Goal: Task Accomplishment & Management: Use online tool/utility

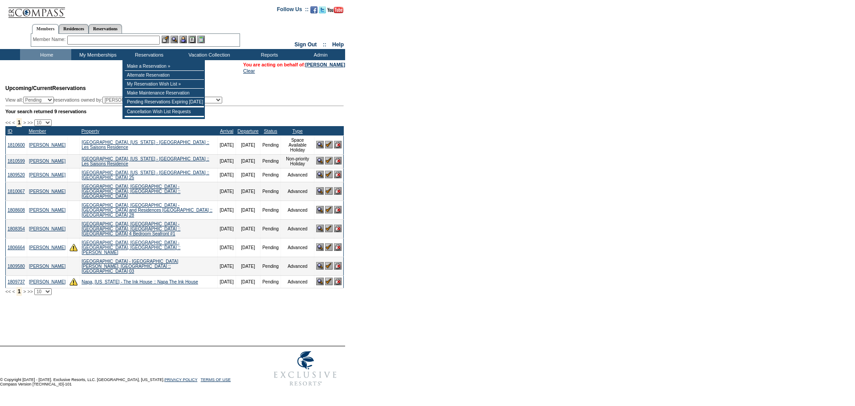
click at [139, 42] on input "text" at bounding box center [113, 40] width 93 height 9
click at [238, 78] on td "Browse Calendars" at bounding box center [233, 77] width 40 height 9
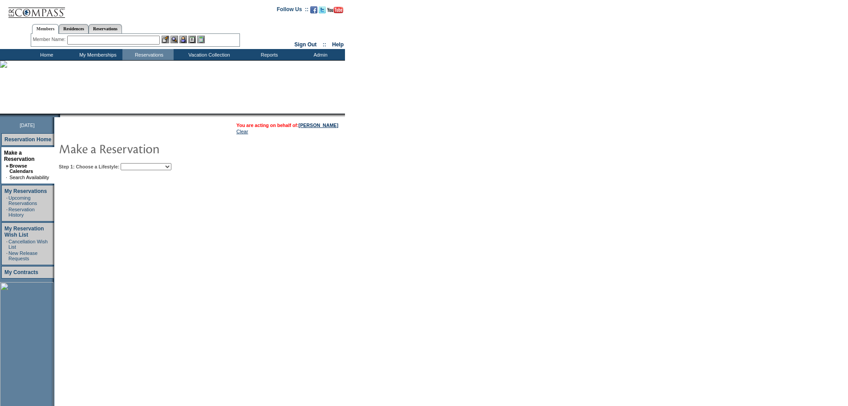
click at [153, 170] on select "My Favorites Beach Leisure Metropolitan Mountain OIAL for Adventure OIAL for Co…" at bounding box center [146, 166] width 51 height 7
click at [136, 164] on select "My Favorites Beach Leisure Metropolitan Mountain OIAL for Adventure OIAL for Co…" at bounding box center [146, 166] width 51 height 7
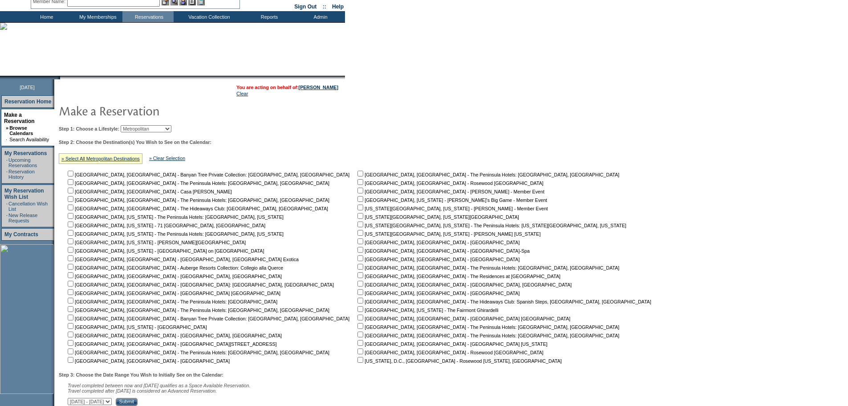
scroll to position [89, 0]
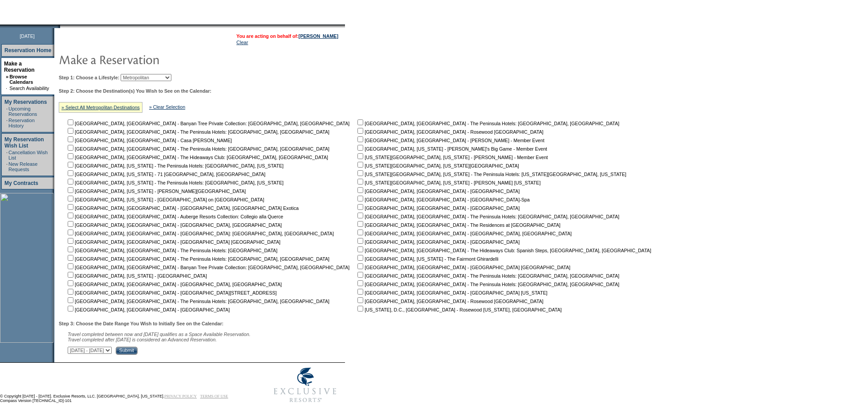
click at [164, 77] on select "My Favorites Beach Leisure Metropolitan Mountain OIAL for Adventure OIAL for Co…" at bounding box center [146, 77] width 51 height 7
select select "Mountain"
click at [136, 81] on select "My Favorites Beach Leisure Metropolitan Mountain OIAL for Adventure OIAL for Co…" at bounding box center [146, 77] width 51 height 7
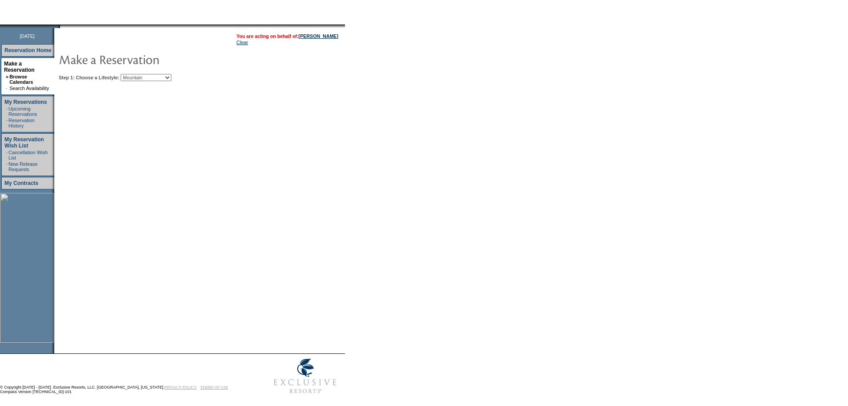
scroll to position [80, 0]
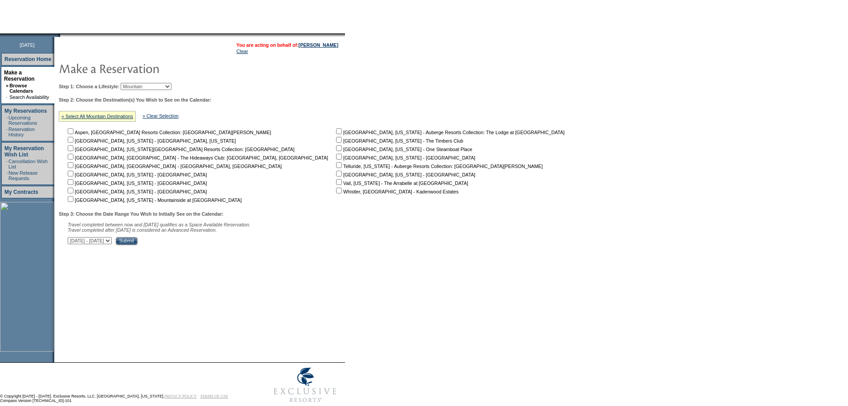
click at [336, 174] on input "checkbox" at bounding box center [339, 173] width 6 height 6
click at [336, 176] on input "checkbox" at bounding box center [339, 173] width 6 height 6
checkbox input "false"
click at [73, 202] on input "checkbox" at bounding box center [71, 199] width 6 height 6
checkbox input "true"
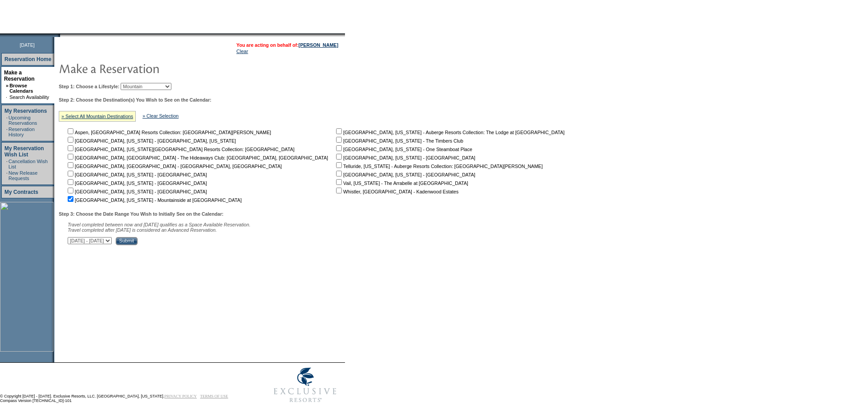
click at [97, 239] on div "Step 3: Choose the Date Range You Wish to Initially See on the Calendar: Travel…" at bounding box center [315, 228] width 512 height 34
click at [96, 243] on select "[DATE] - [DATE] [DATE] - [DATE] [DATE] - [DATE] [DATE] - [DATE] [DATE] - [DATE]…" at bounding box center [90, 240] width 44 height 7
select select "[DATE]|[DATE]"
click at [73, 241] on select "[DATE] - [DATE] [DATE] - [DATE] [DATE] - [DATE] [DATE] - [DATE] [DATE] - [DATE]…" at bounding box center [90, 240] width 44 height 7
click at [138, 245] on input "Submit" at bounding box center [127, 241] width 22 height 8
